Goal: Information Seeking & Learning: Find specific fact

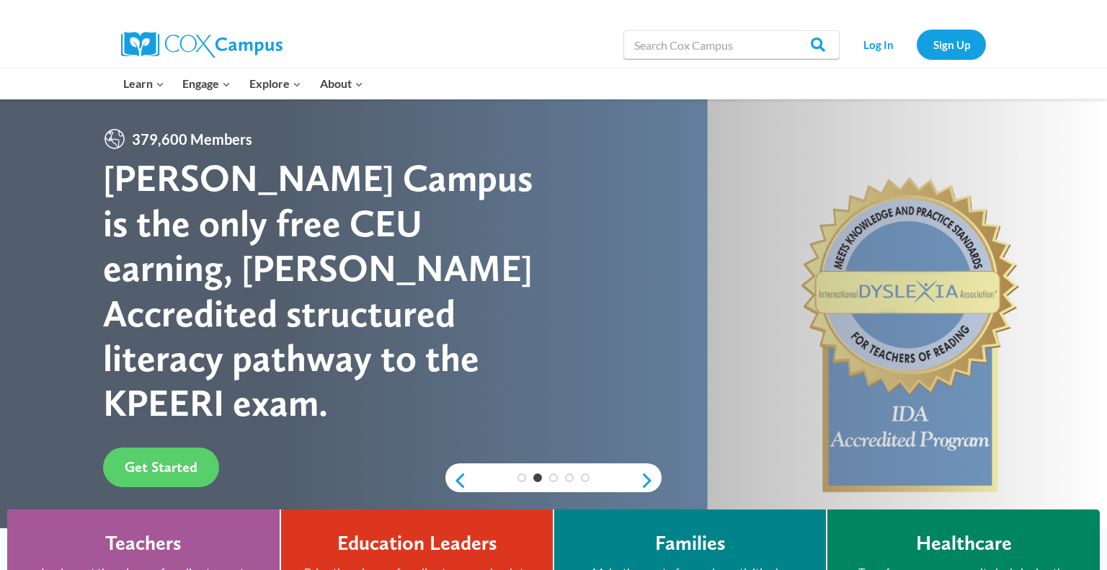
click at [732, 322] on div at bounding box center [553, 336] width 1107 height 475
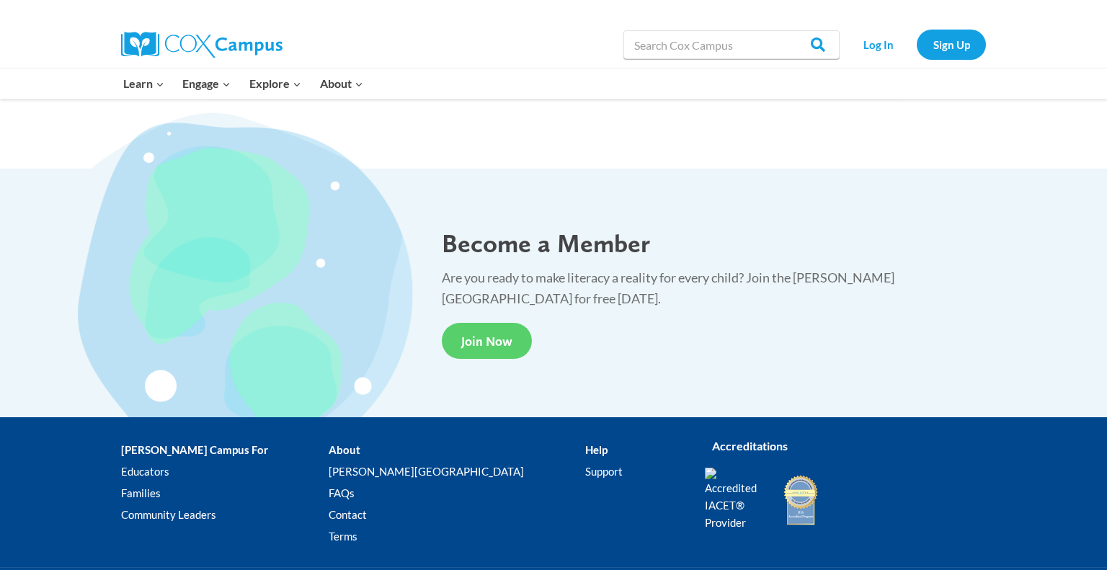
scroll to position [2571, 0]
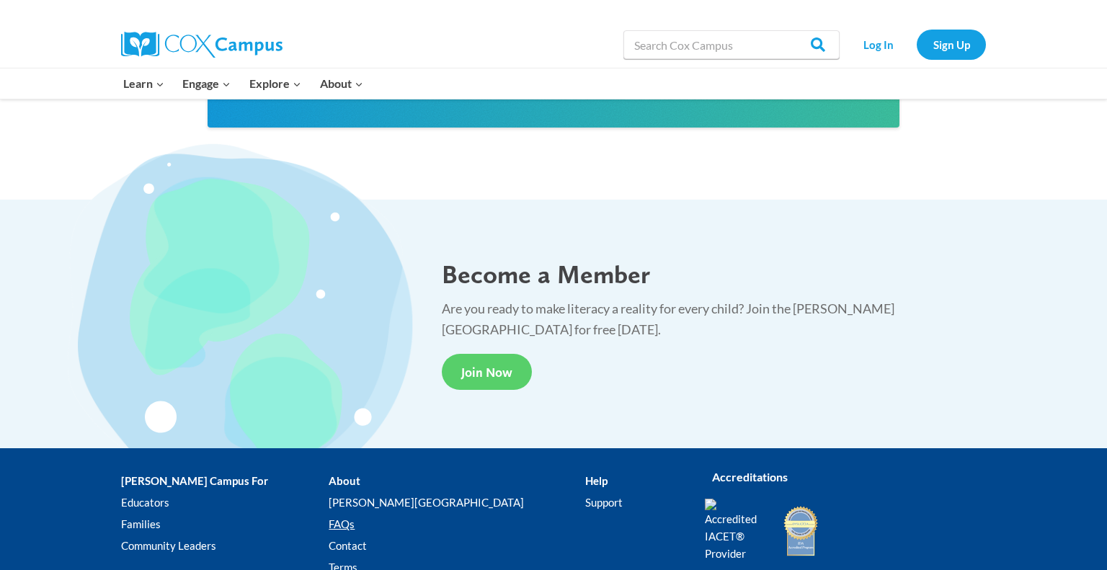
click at [0, 546] on div "Cox Campus For Educators Families Community Leaders About Cox Campus FAQs Conta…" at bounding box center [553, 523] width 1107 height 150
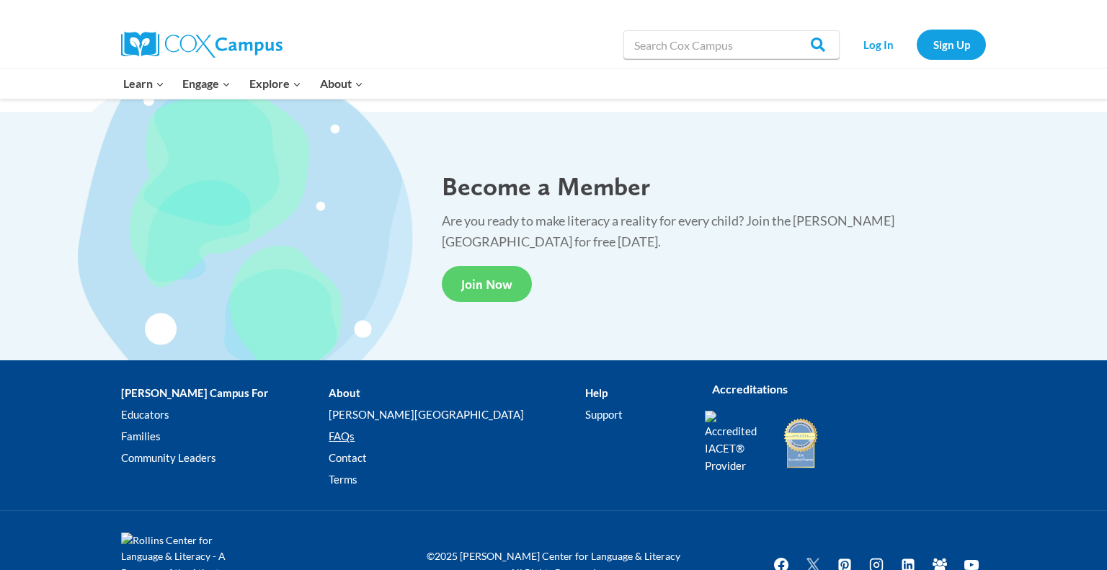
scroll to position [2675, 0]
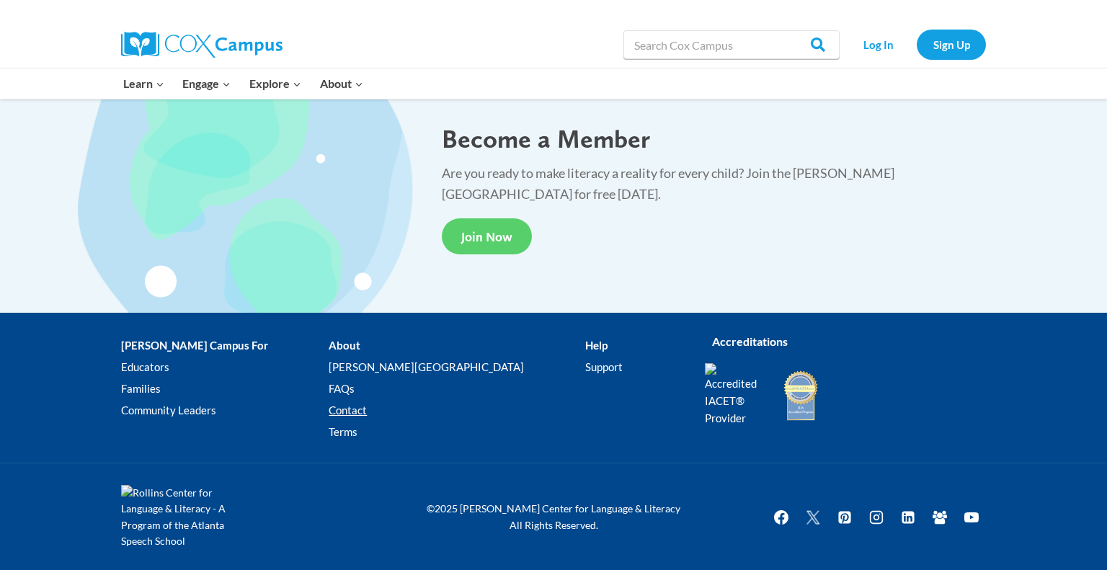
click at [367, 415] on link "Contact" at bounding box center [457, 410] width 256 height 22
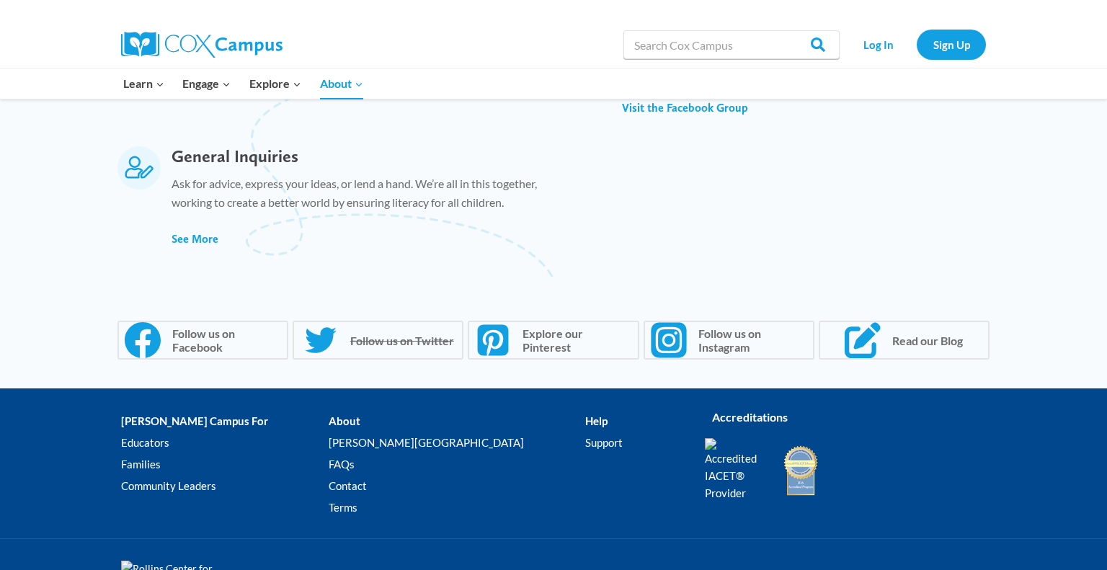
scroll to position [1016, 0]
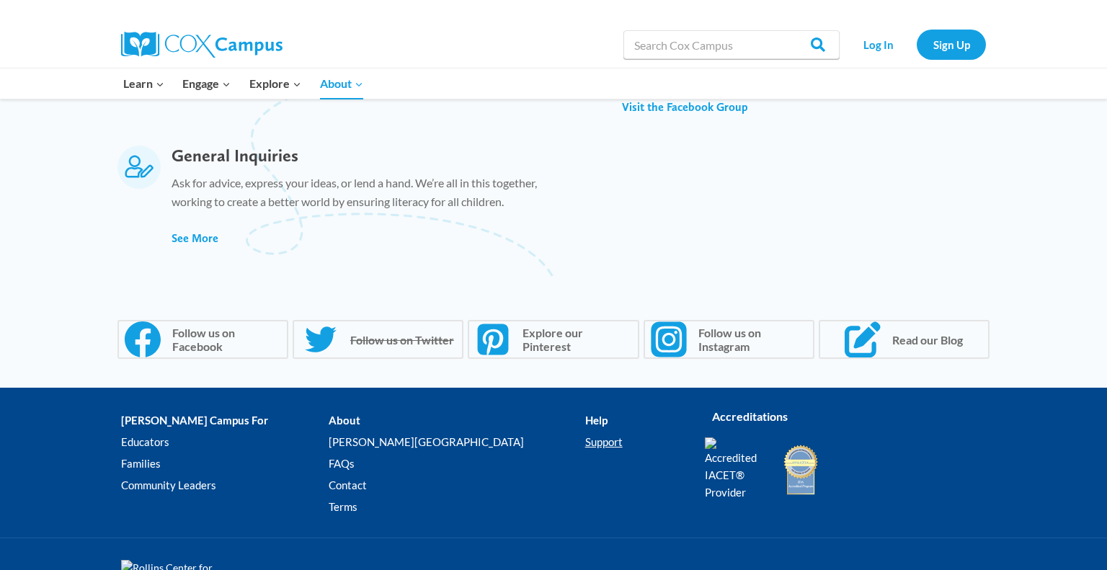
click at [585, 443] on link "Support" at bounding box center [634, 442] width 98 height 22
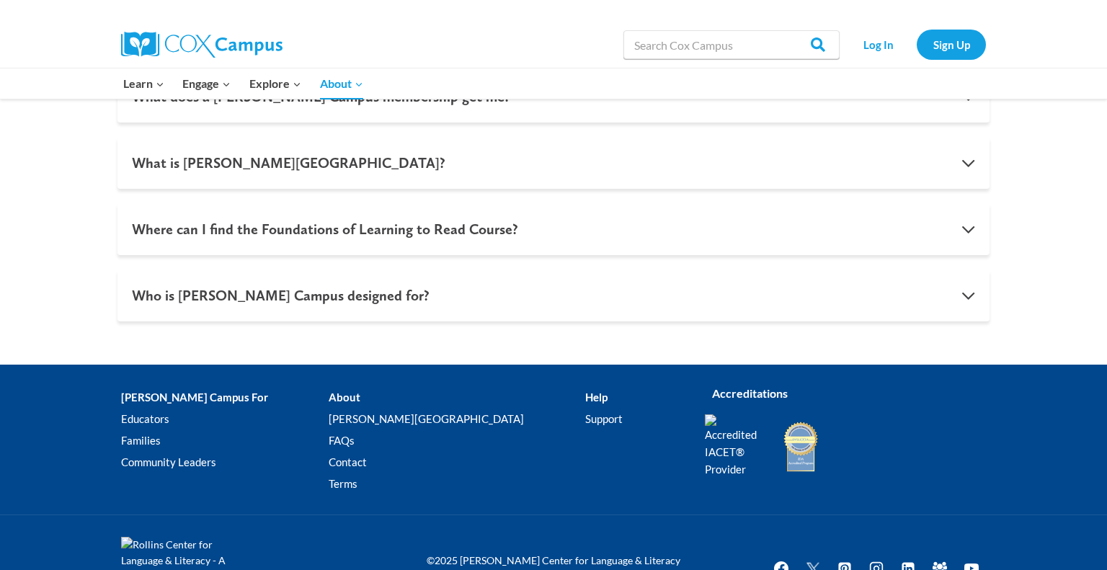
scroll to position [1503, 0]
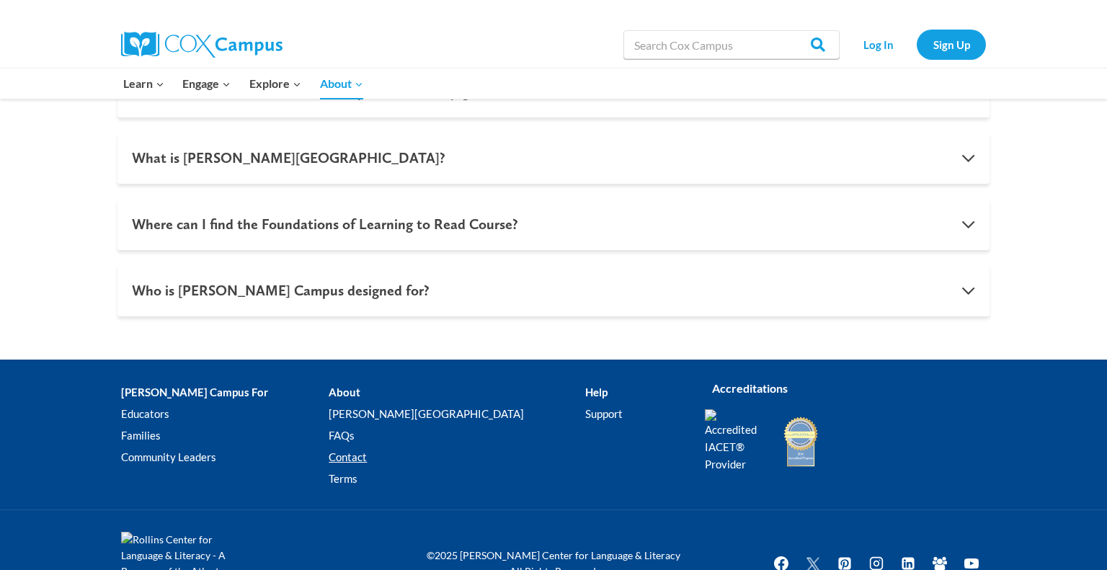
click at [352, 460] on link "Contact" at bounding box center [457, 457] width 256 height 22
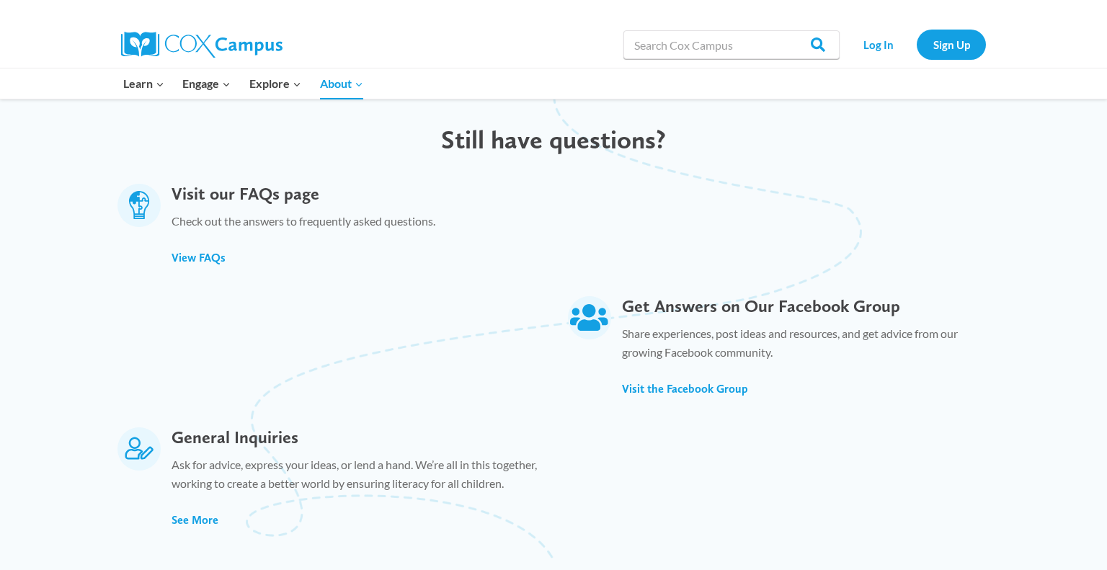
scroll to position [738, 0]
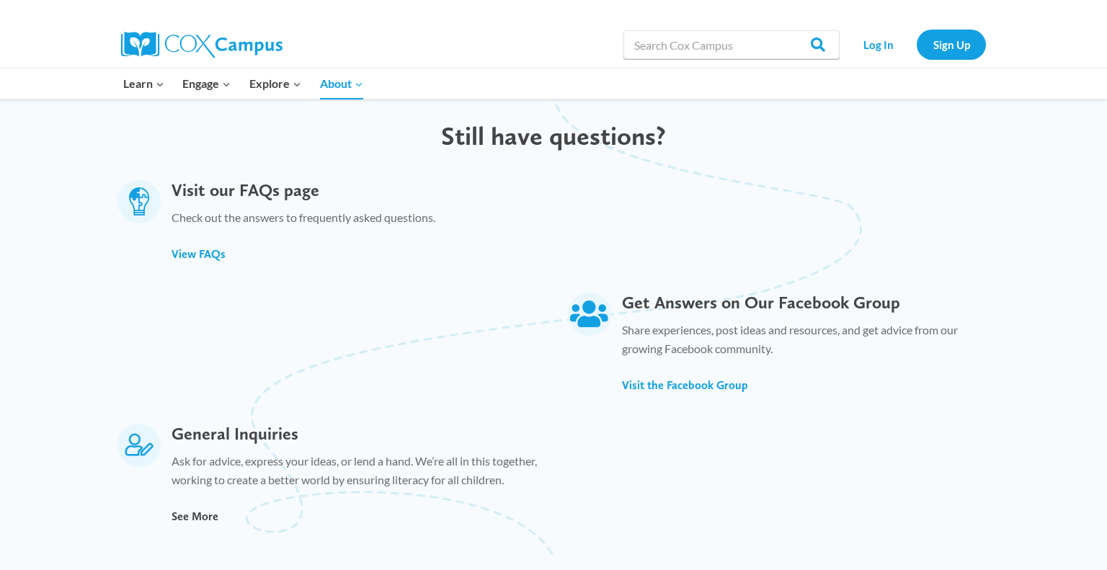
click at [200, 517] on span "See More" at bounding box center [195, 517] width 47 height 14
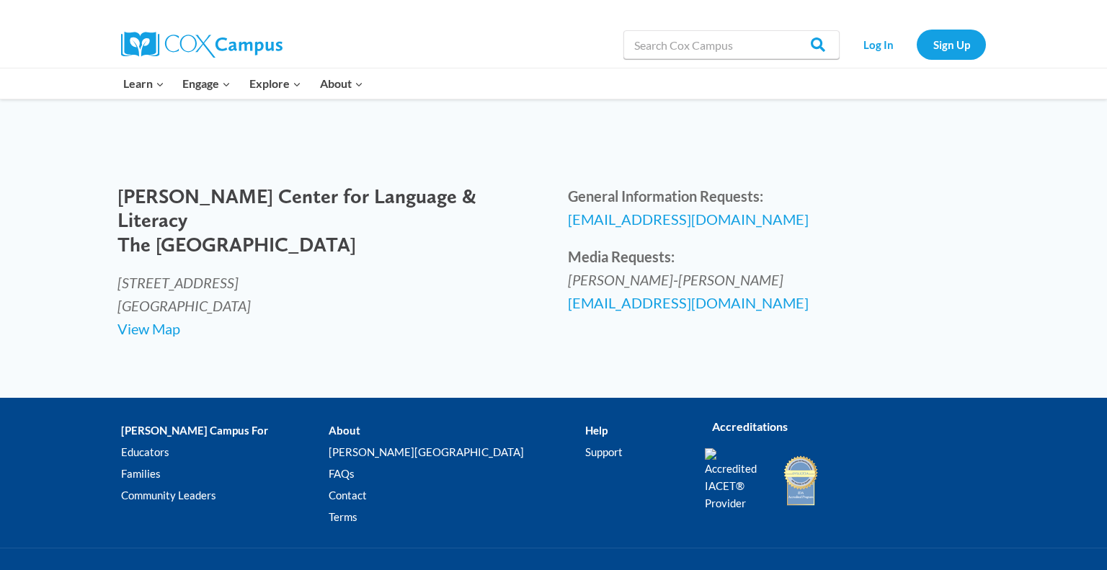
scroll to position [598, 0]
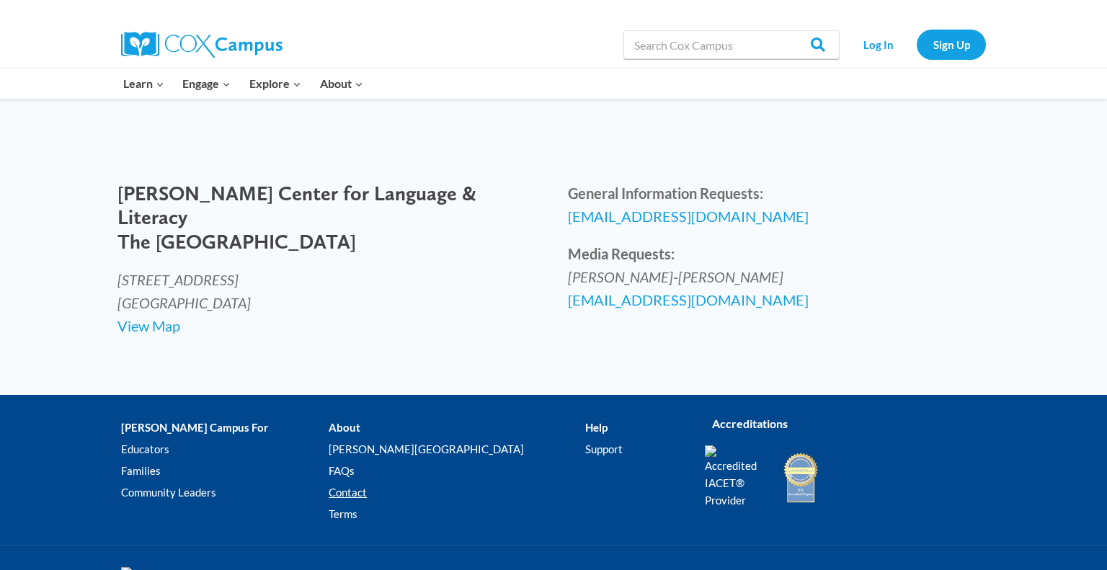
click at [359, 503] on link "Contact" at bounding box center [457, 492] width 256 height 22
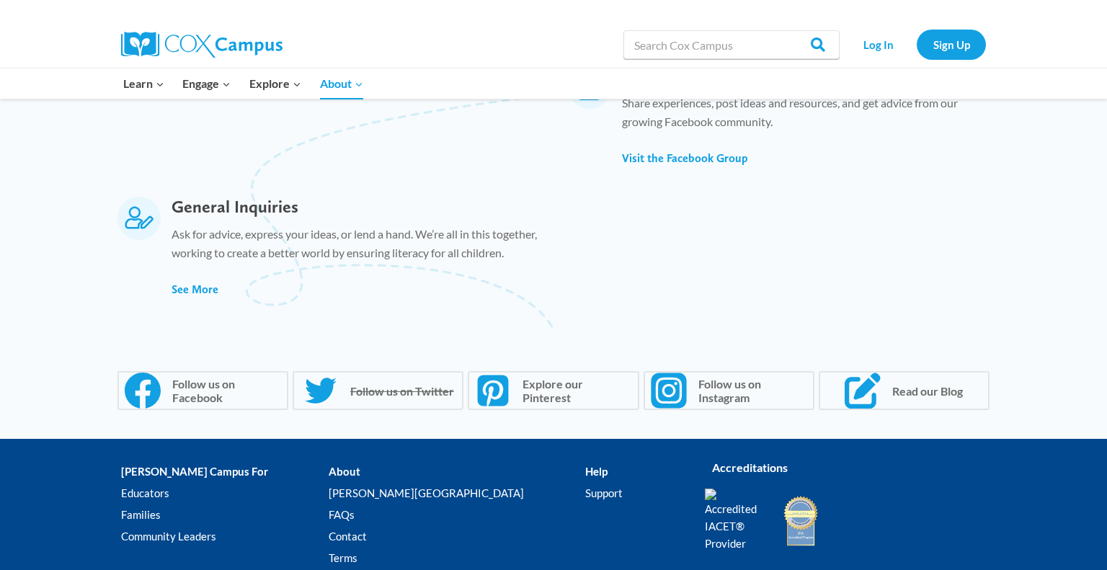
scroll to position [977, 0]
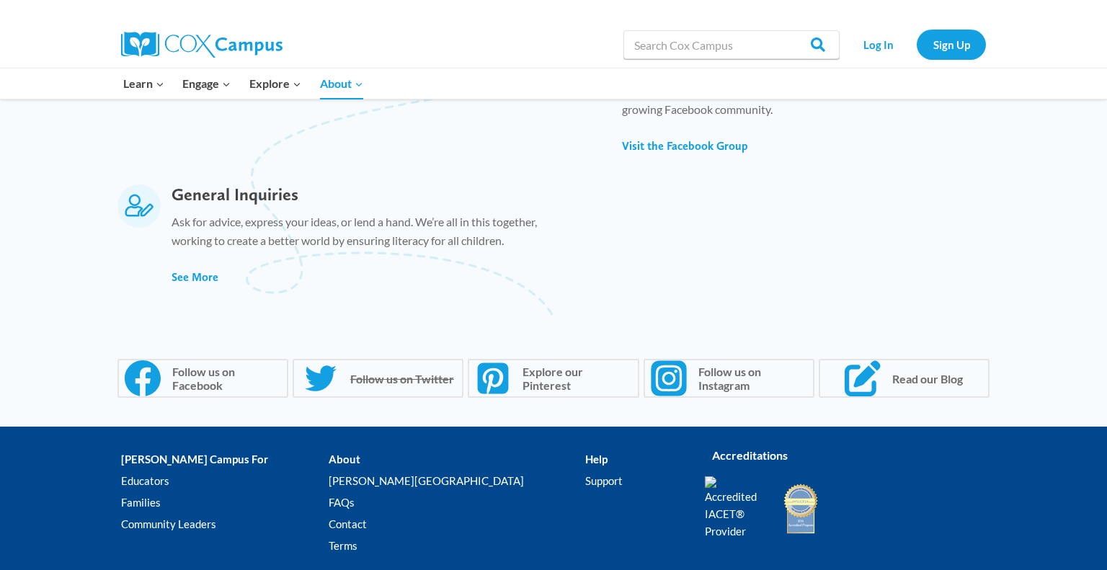
click at [667, 494] on ul "Support" at bounding box center [634, 483] width 98 height 27
click at [731, 535] on img at bounding box center [735, 507] width 61 height 63
click at [585, 458] on li "Help Support" at bounding box center [634, 505] width 98 height 114
click at [585, 486] on link "Support" at bounding box center [634, 481] width 98 height 22
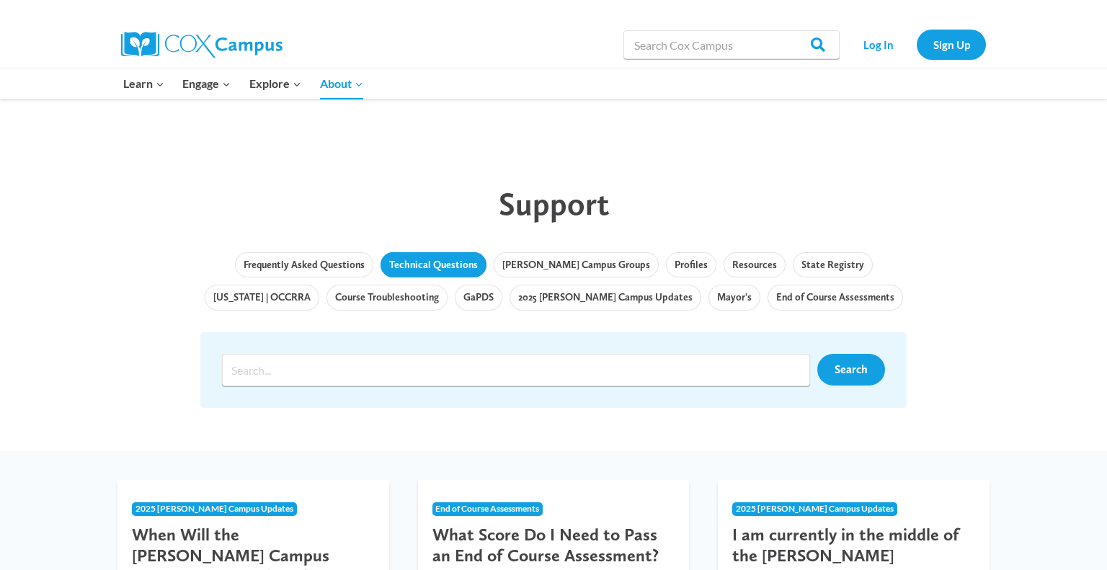
click at [428, 270] on link "Technical Questions" at bounding box center [434, 265] width 106 height 26
click at [351, 301] on link "Course Troubleshooting" at bounding box center [386, 298] width 121 height 26
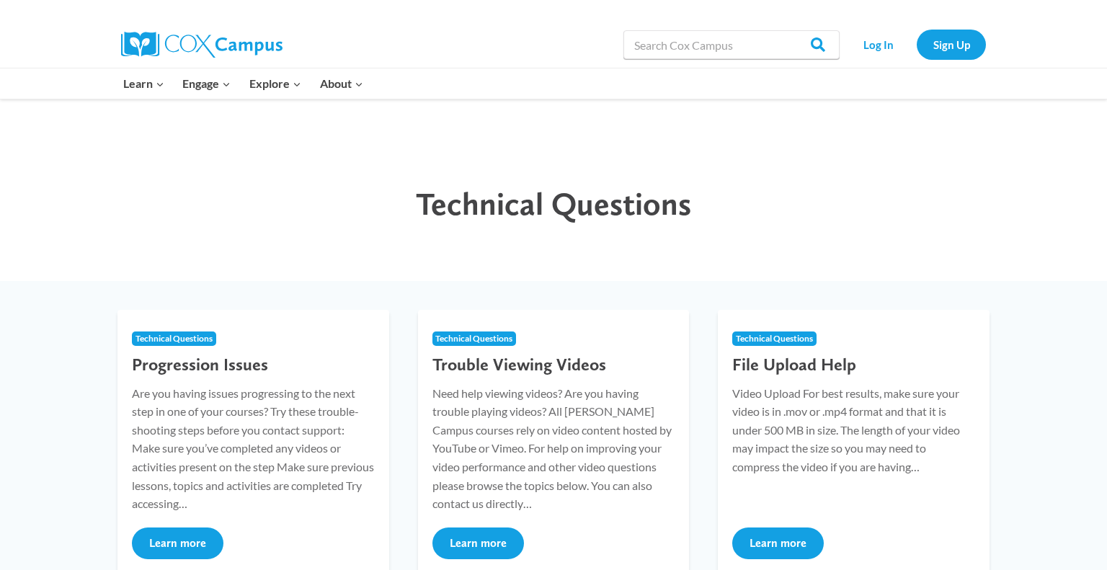
click at [429, 270] on div "Technical Questions" at bounding box center [553, 190] width 1107 height 182
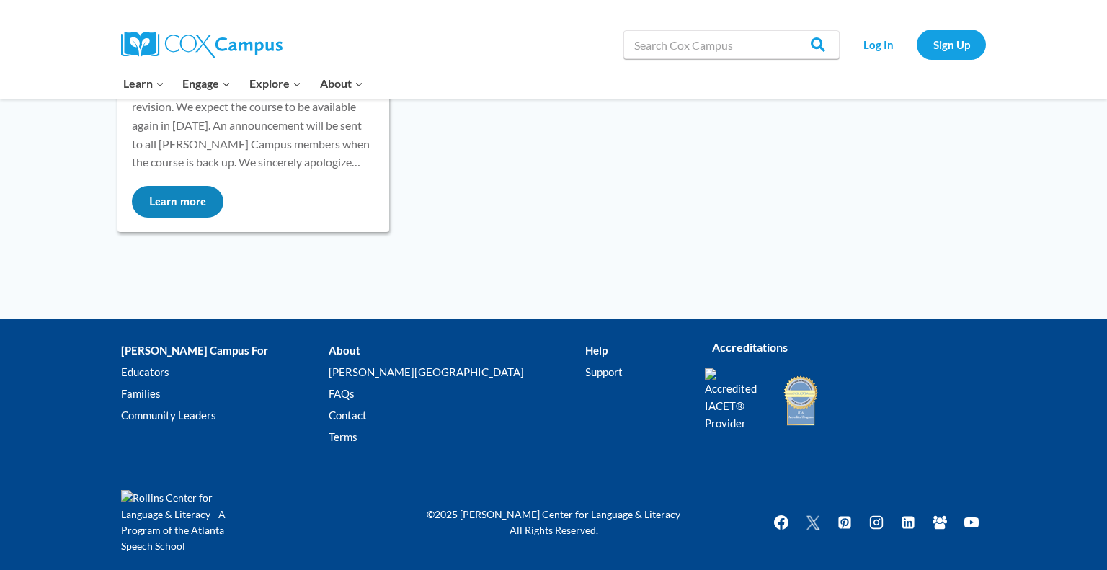
scroll to position [394, 0]
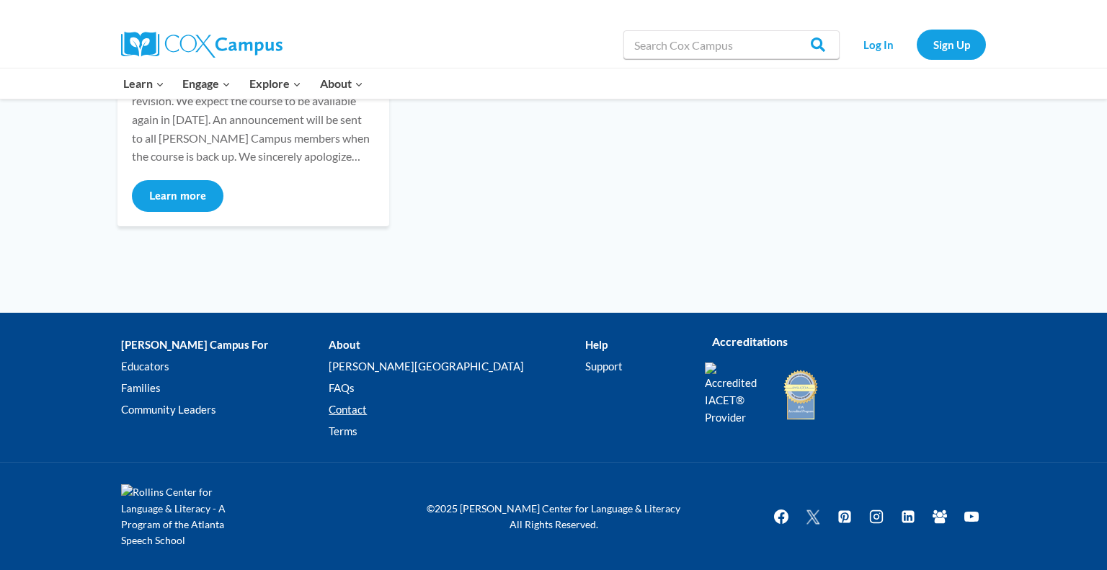
click at [355, 413] on link "Contact" at bounding box center [457, 410] width 256 height 22
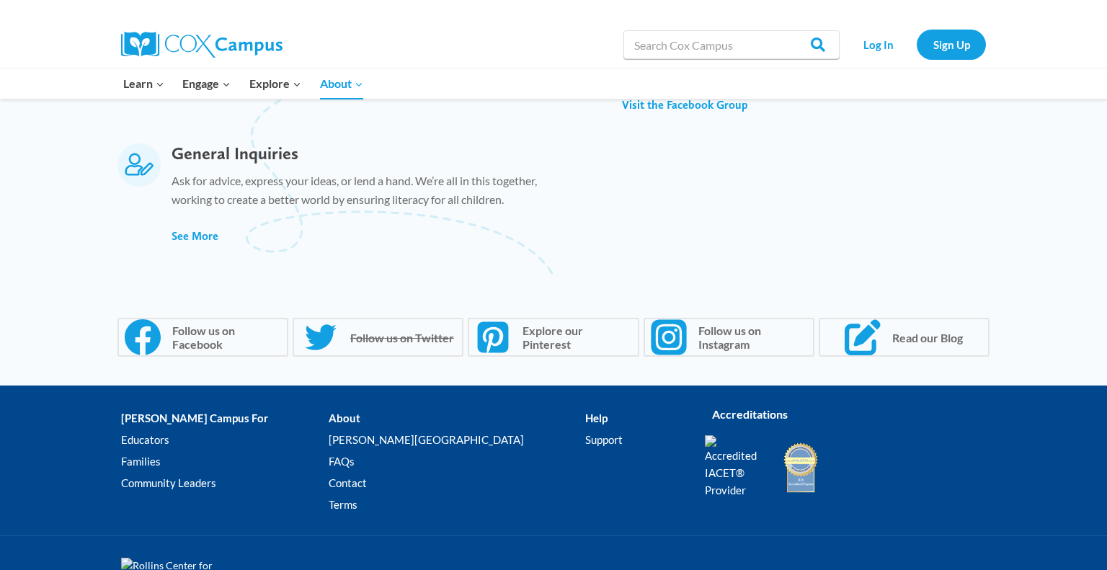
scroll to position [1021, 0]
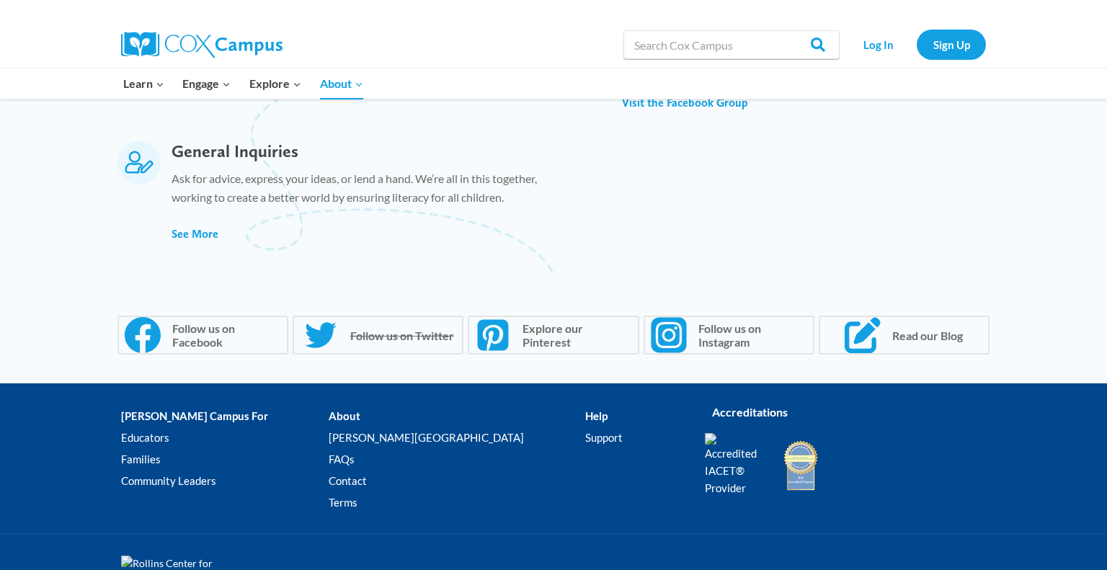
click at [571, 370] on div "Facebook Follow us on Facebook Twitter Follow us on Twitter Pinterest Explore o…" at bounding box center [553, 335] width 1107 height 97
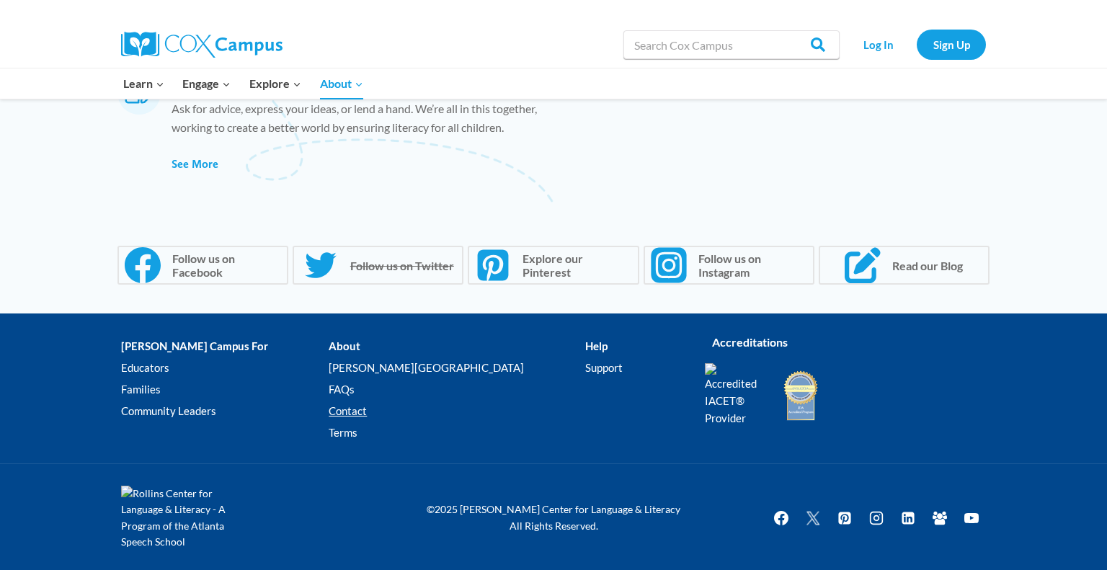
click at [358, 415] on link "Contact" at bounding box center [457, 411] width 256 height 22
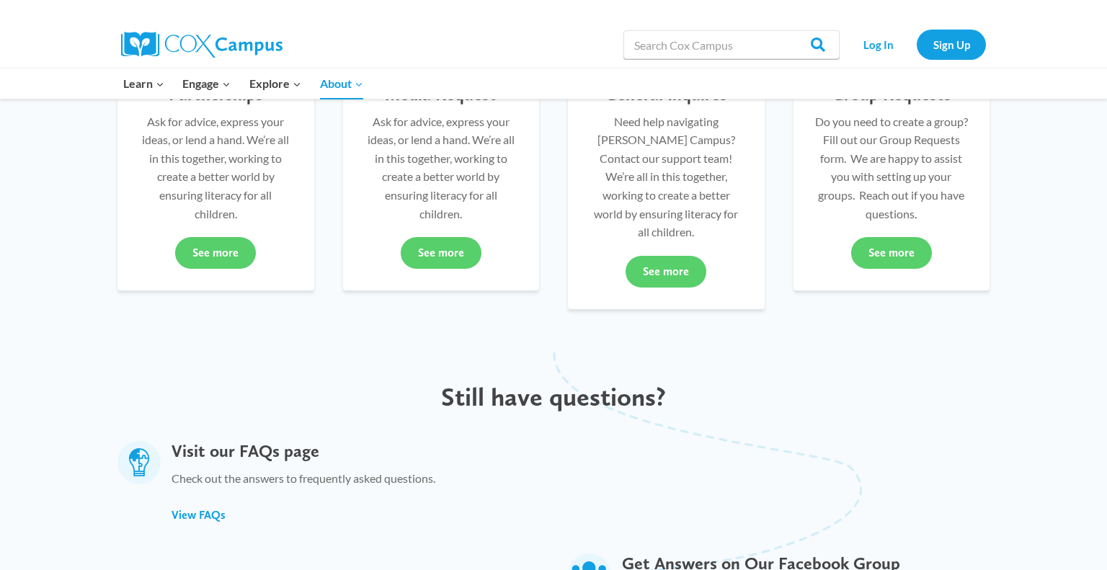
scroll to position [480, 0]
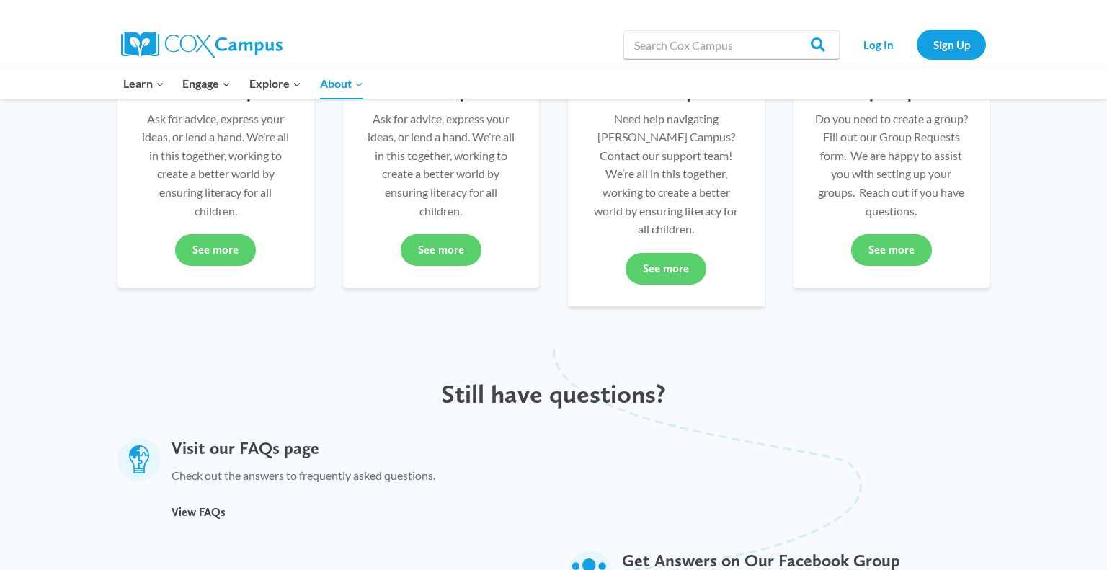
click at [188, 505] on span "View FAQs" at bounding box center [199, 512] width 54 height 14
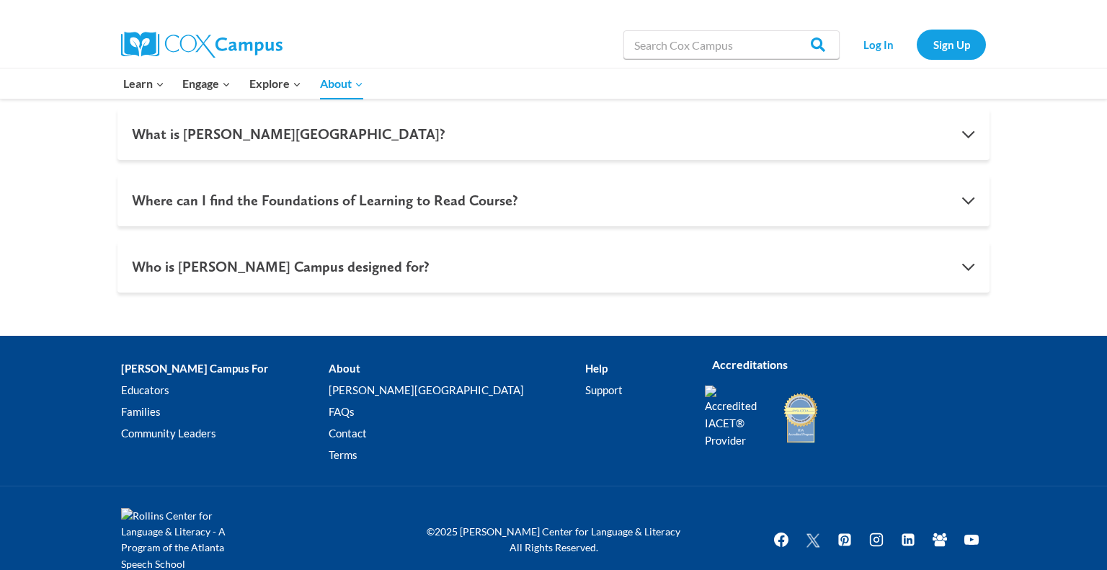
scroll to position [1528, 0]
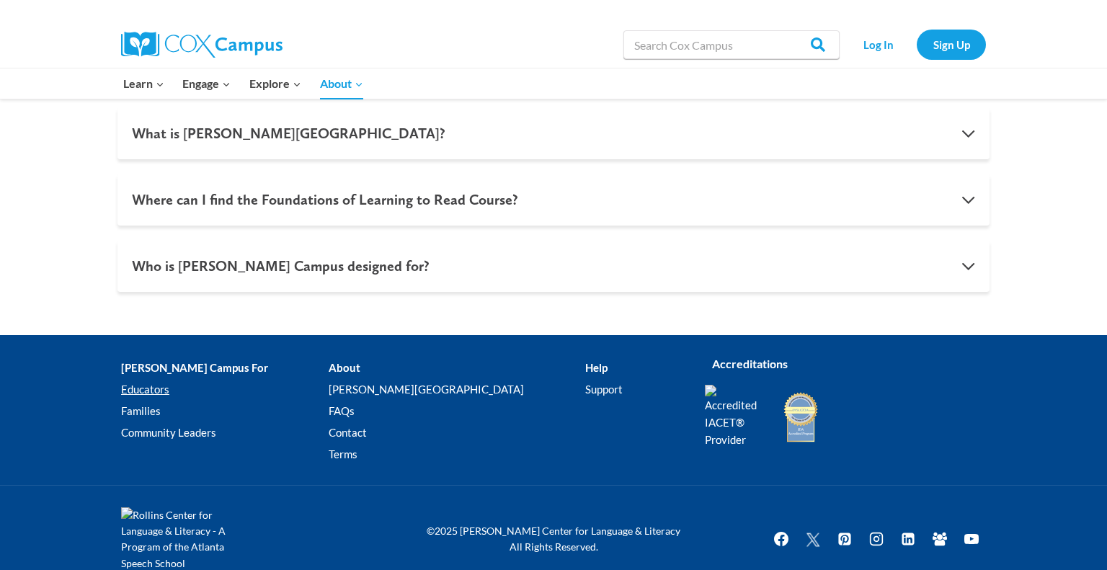
click at [157, 388] on link "Educators" at bounding box center [225, 389] width 208 height 22
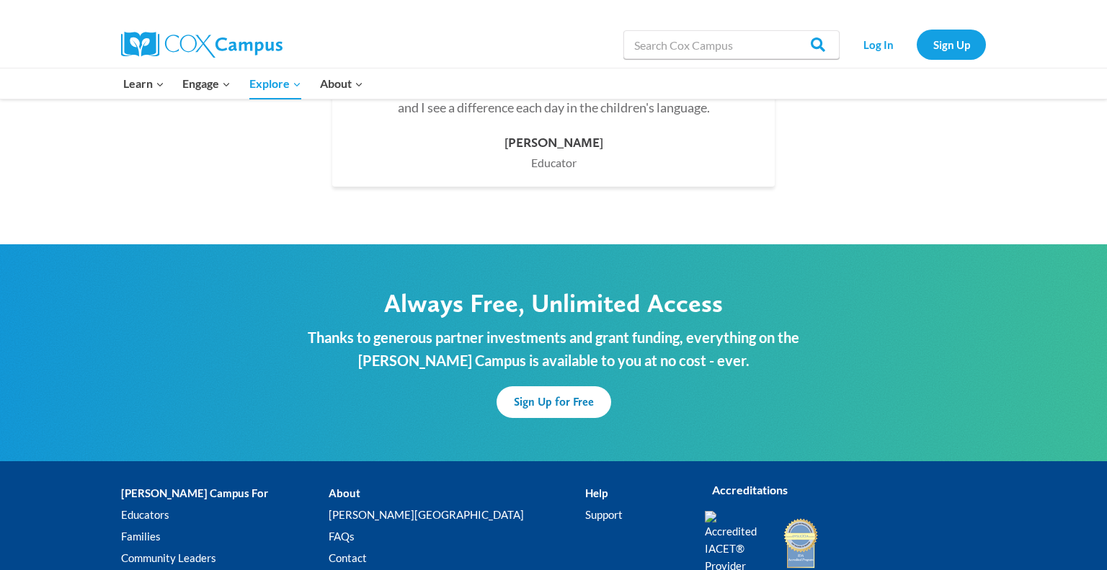
scroll to position [4225, 0]
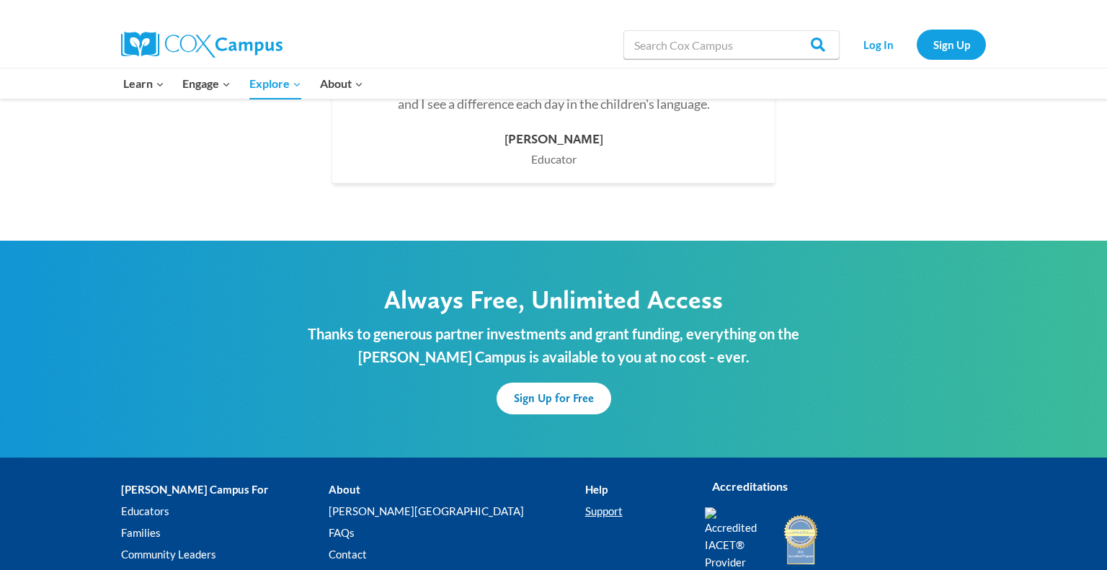
click at [585, 501] on link "Support" at bounding box center [634, 512] width 98 height 22
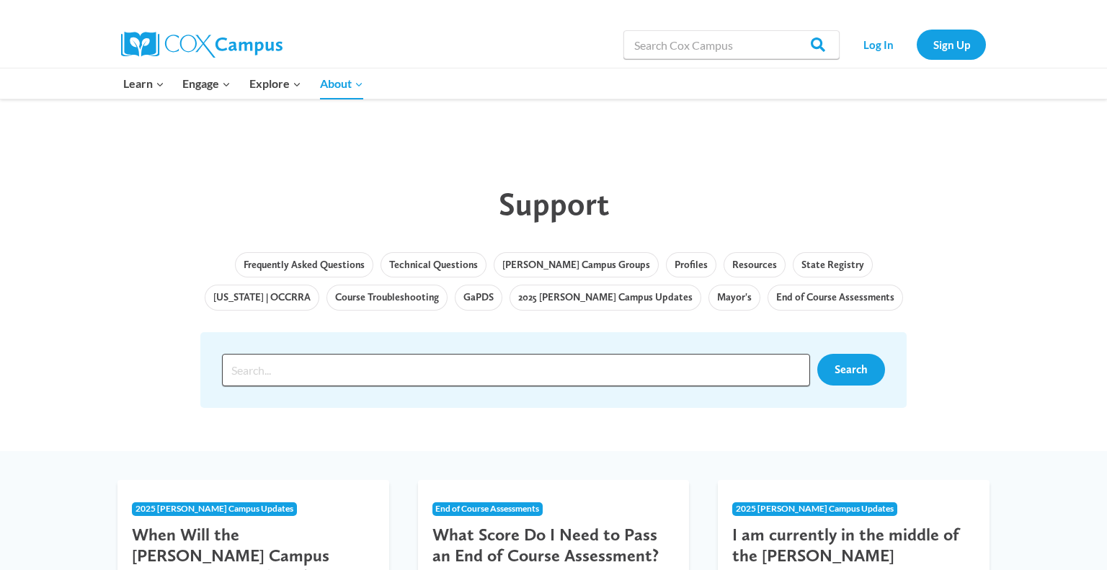
click at [569, 384] on input "Search input" at bounding box center [516, 370] width 588 height 32
click at [569, 386] on div "I c Search" at bounding box center [553, 370] width 677 height 47
click at [295, 375] on input "I c" at bounding box center [516, 370] width 588 height 32
type input "I cannot log in"
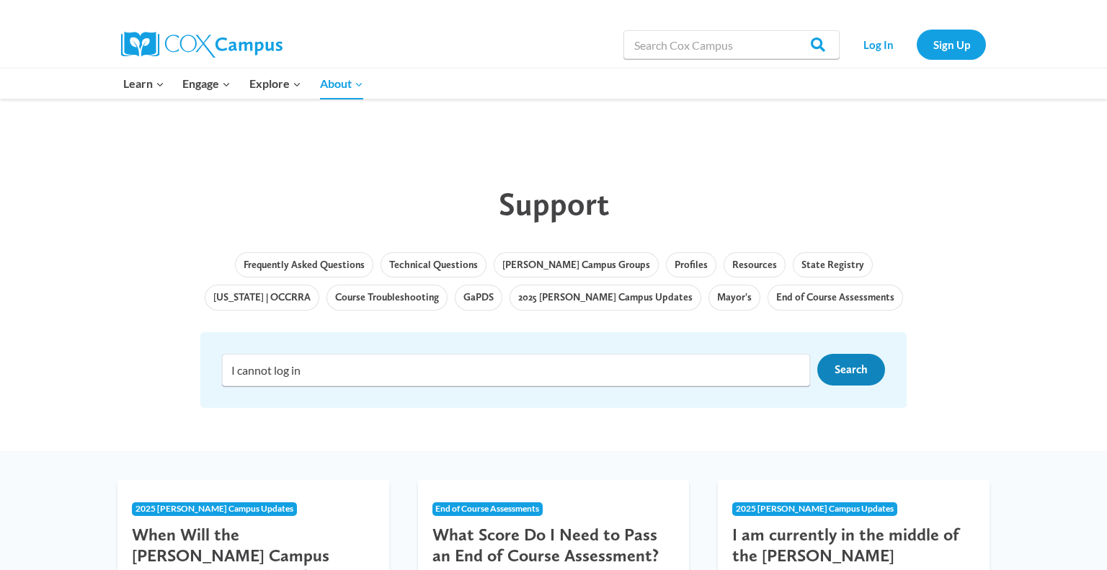
click at [841, 381] on link "Search" at bounding box center [851, 370] width 68 height 32
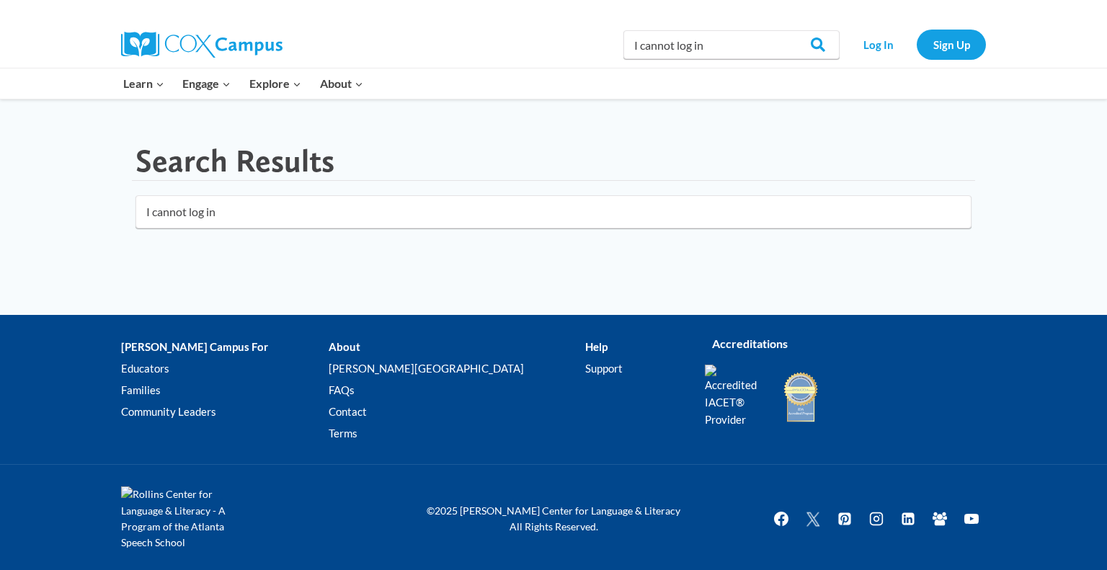
click button "submit" at bounding box center [0, 0] width 0 height 0
click at [266, 213] on input "I cannot log in" at bounding box center [553, 211] width 836 height 33
click button "submit" at bounding box center [0, 0] width 0 height 0
click at [585, 352] on li "Help Support" at bounding box center [634, 394] width 98 height 114
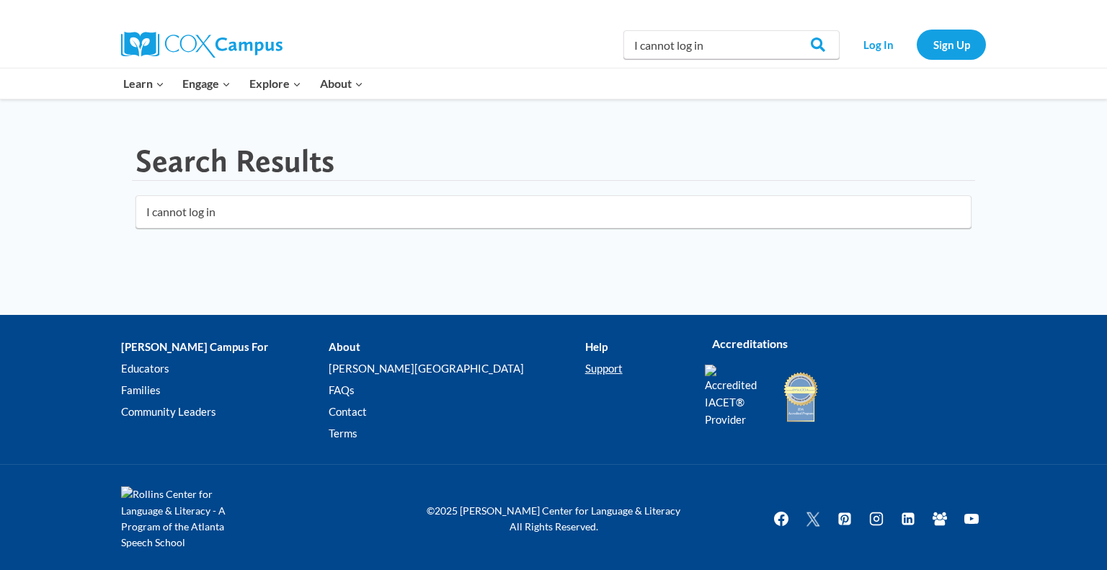
click at [585, 365] on link "Support" at bounding box center [634, 369] width 98 height 22
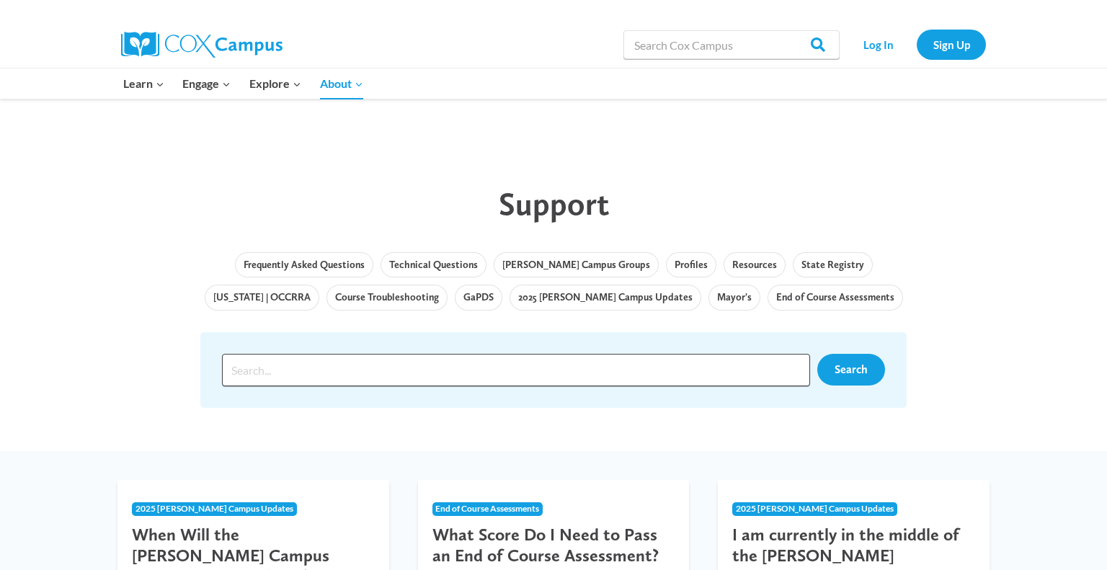
click at [531, 372] on input "Search input" at bounding box center [516, 370] width 588 height 32
type input "log in"
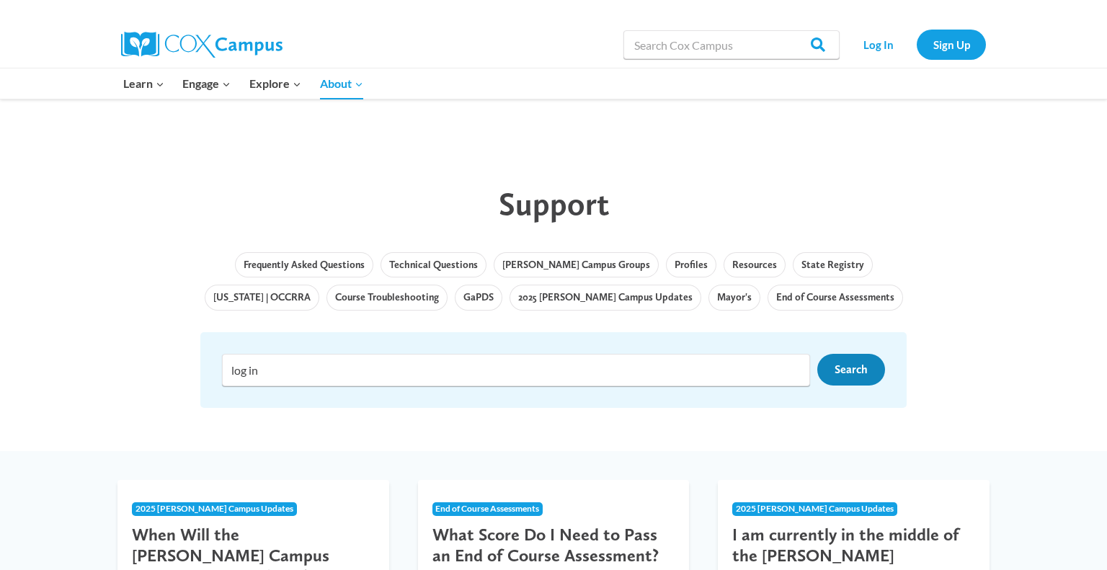
click at [864, 366] on span "Search" at bounding box center [851, 370] width 33 height 14
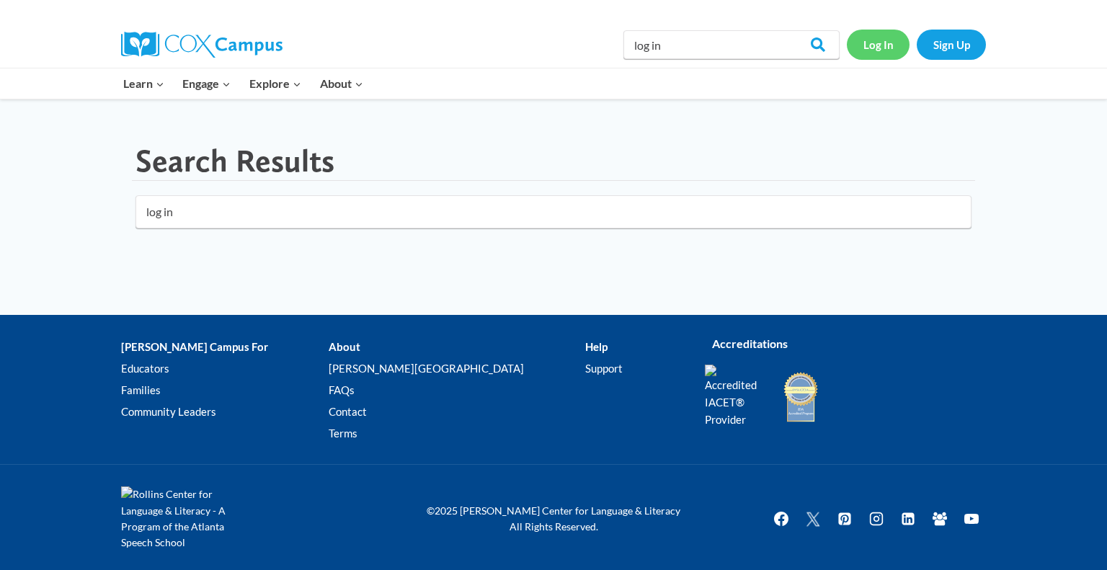
click at [873, 47] on link "Log In" at bounding box center [878, 45] width 63 height 30
